Goal: Go to known website: Go to known website

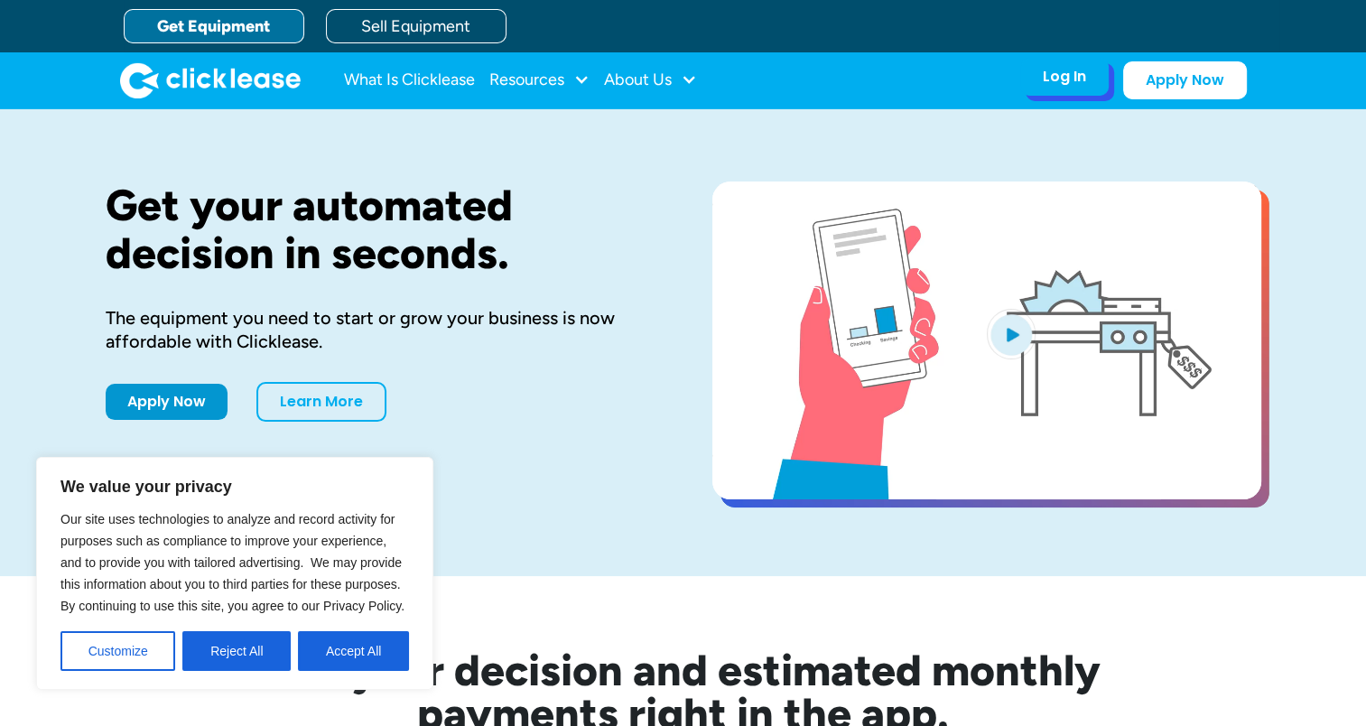
click at [1068, 80] on div "Log In" at bounding box center [1064, 77] width 43 height 18
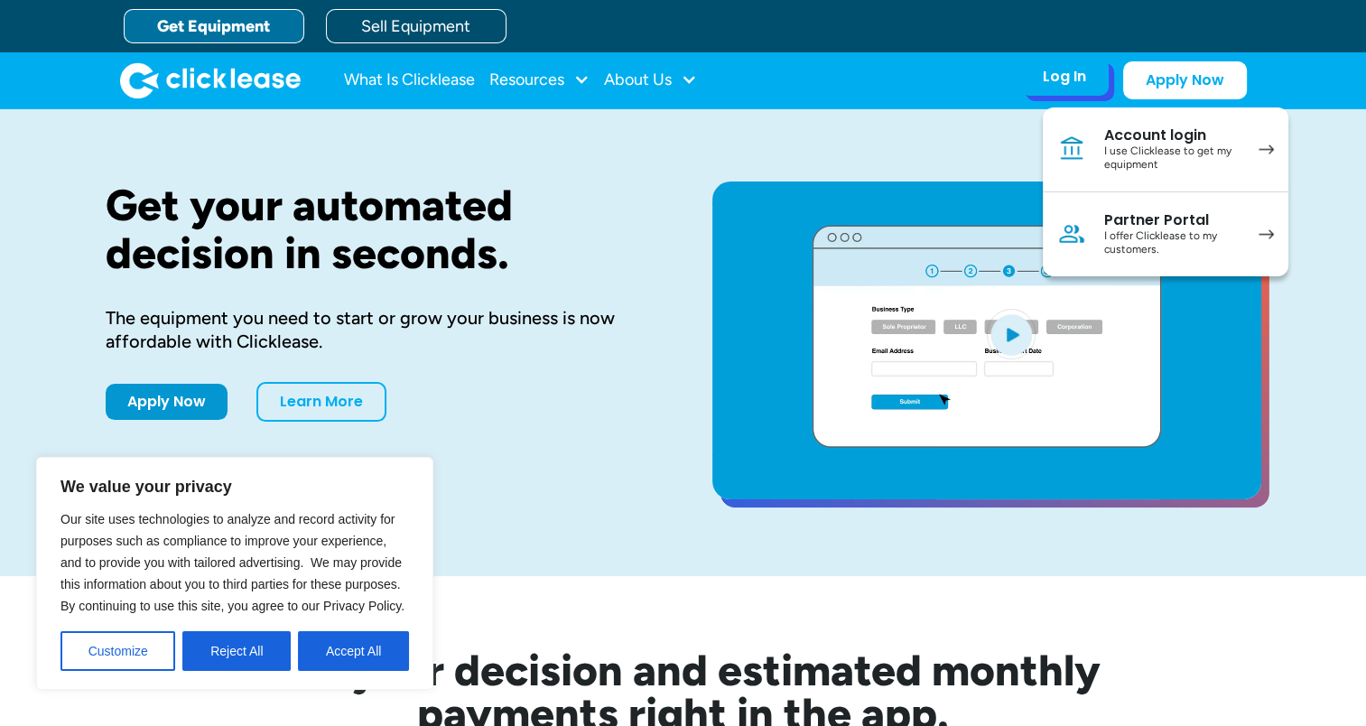
click at [1127, 163] on div "I use Clicklease to get my equipment" at bounding box center [1172, 158] width 136 height 28
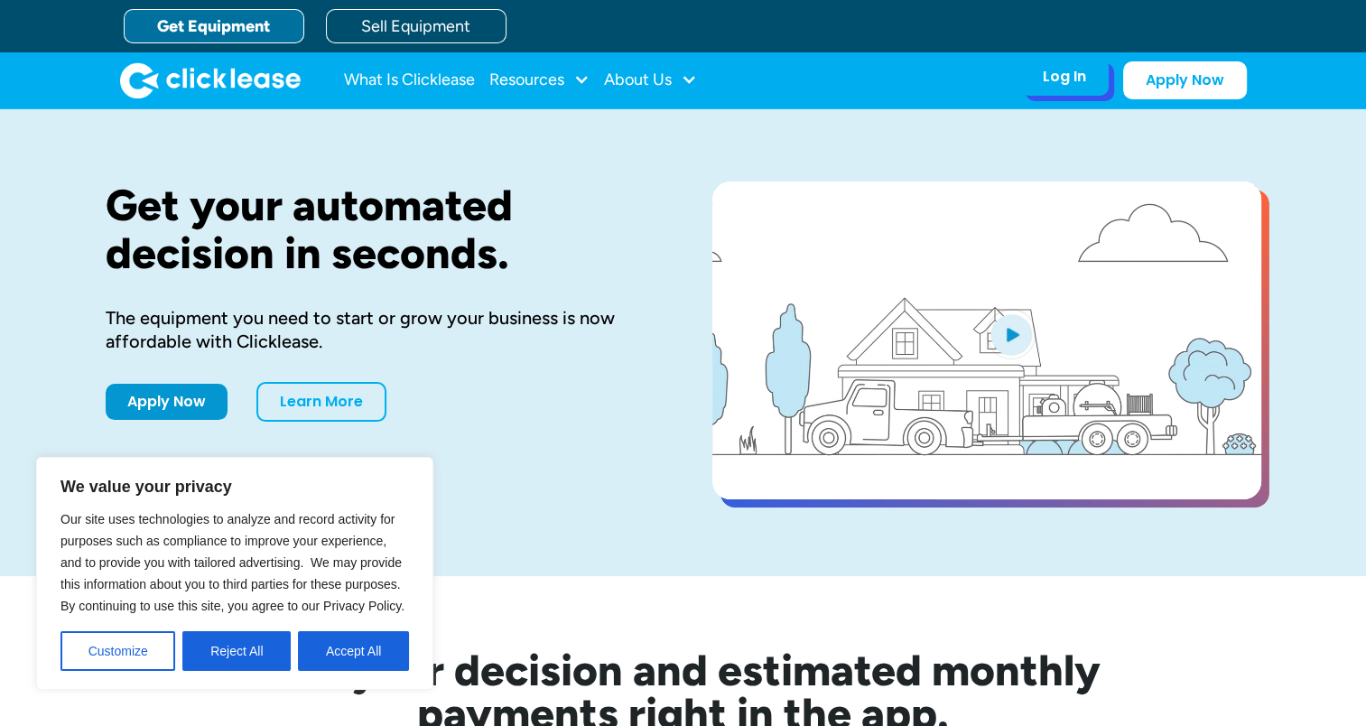
click at [1058, 80] on div "Log In" at bounding box center [1064, 77] width 43 height 18
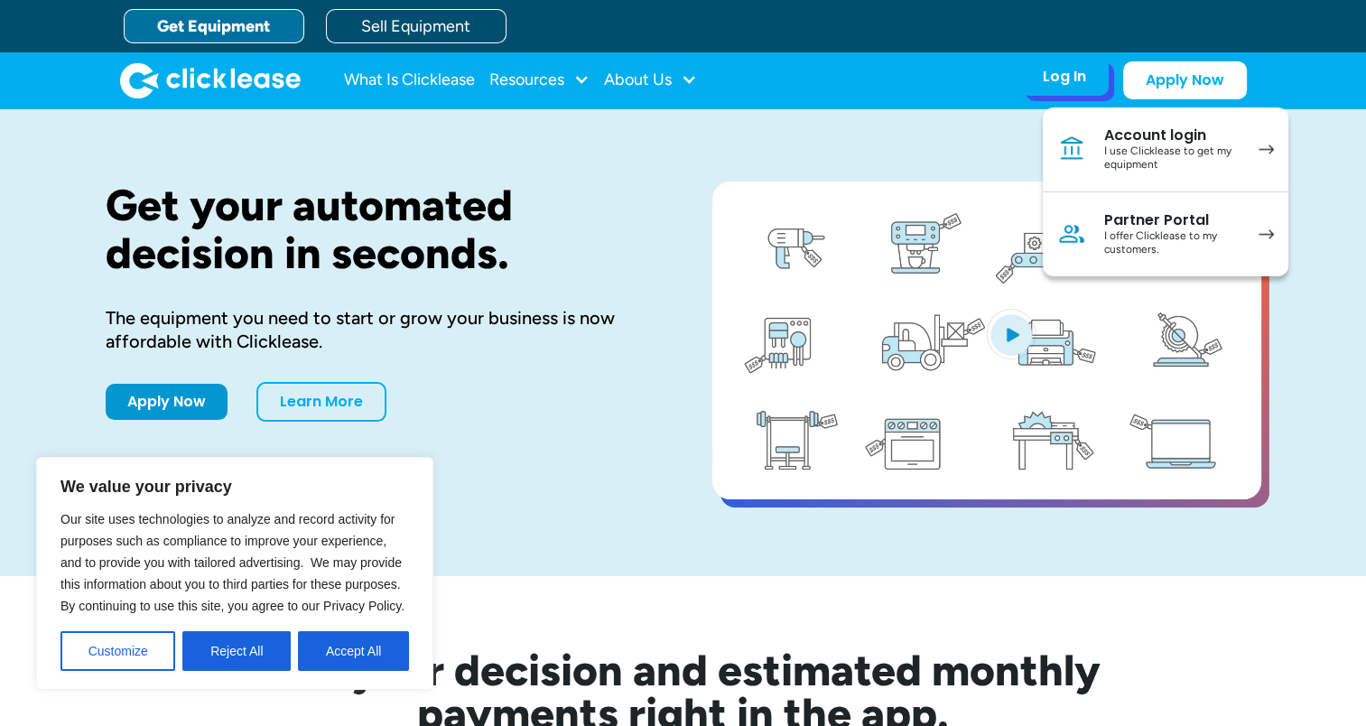
click at [1173, 226] on div "Partner Portal" at bounding box center [1172, 220] width 136 height 18
